Goal: Task Accomplishment & Management: Complete application form

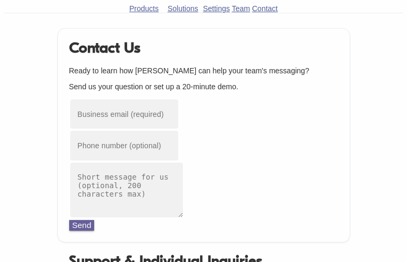
type input "m-[EMAIL_ADDRESS][DOMAIN_NAME]"
type input "8849008195"
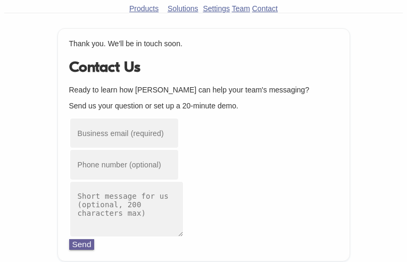
type input "m-[EMAIL_ADDRESS][DOMAIN_NAME]"
type input "9549133130"
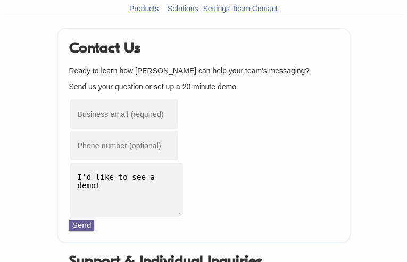
type input "m-[EMAIL_ADDRESS][DOMAIN_NAME]"
type input "3169083236"
